Goal: Task Accomplishment & Management: Complete application form

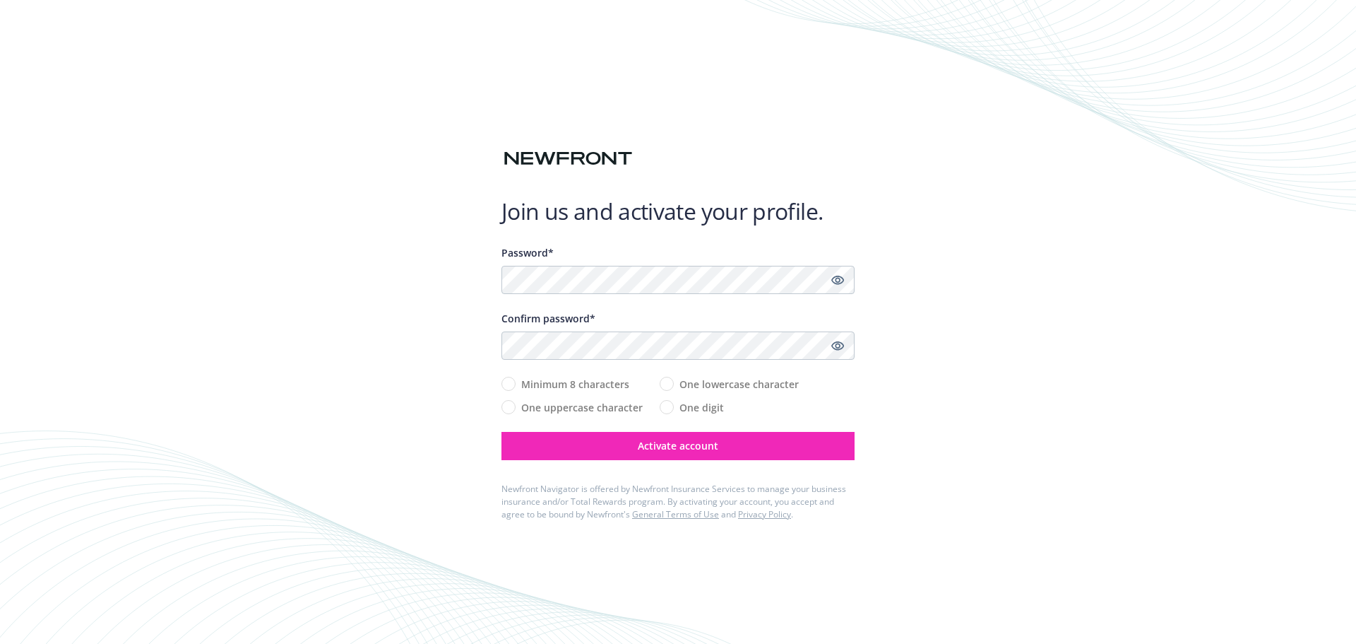
click at [1092, 174] on div "Join us and activate your profile. Password* Confirm password* Minimum 8 charac…" at bounding box center [678, 322] width 1356 height 644
